Goal: Navigation & Orientation: Understand site structure

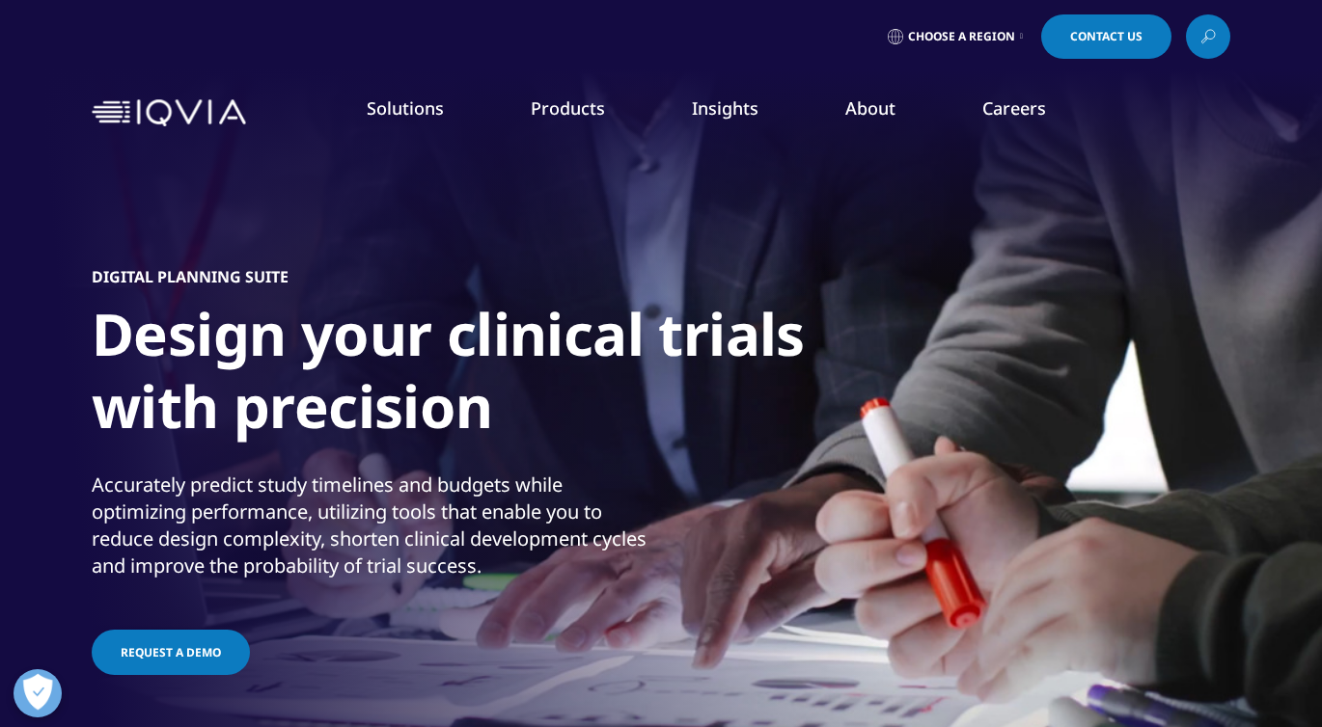
click at [392, 106] on link "Solutions" at bounding box center [405, 107] width 77 height 23
click at [123, 132] on div "Solutions quick find a capability Clear Search Loading SOLUTIONS Research & Dev…" at bounding box center [661, 113] width 1138 height 91
click at [146, 111] on img at bounding box center [169, 113] width 154 height 28
